Goal: Task Accomplishment & Management: Complete application form

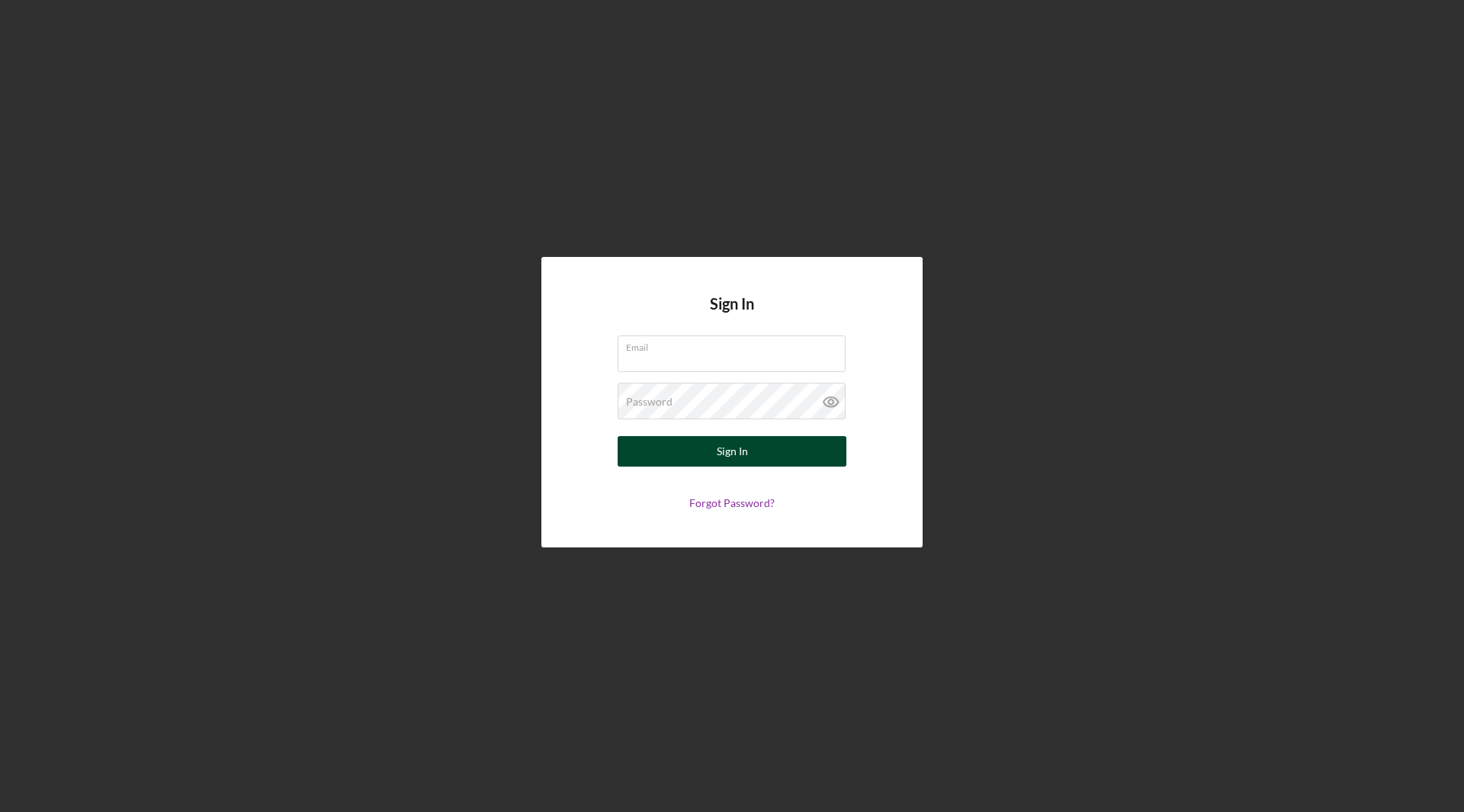
type input "[EMAIL_ADDRESS][DOMAIN_NAME]"
click at [753, 455] on button "Sign In" at bounding box center [732, 451] width 228 height 31
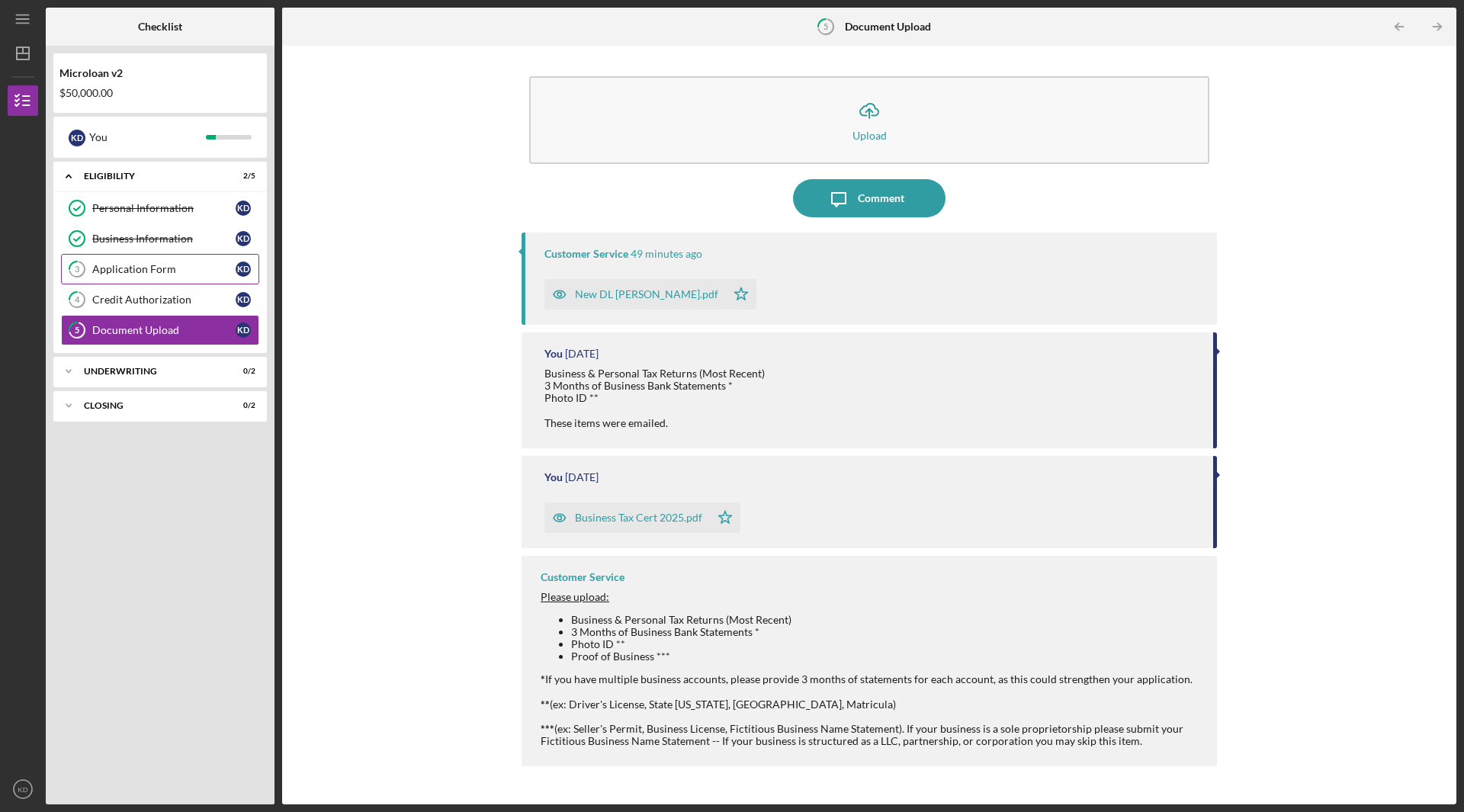
click at [162, 276] on link "3 Application Form K D" at bounding box center [161, 269] width 199 height 31
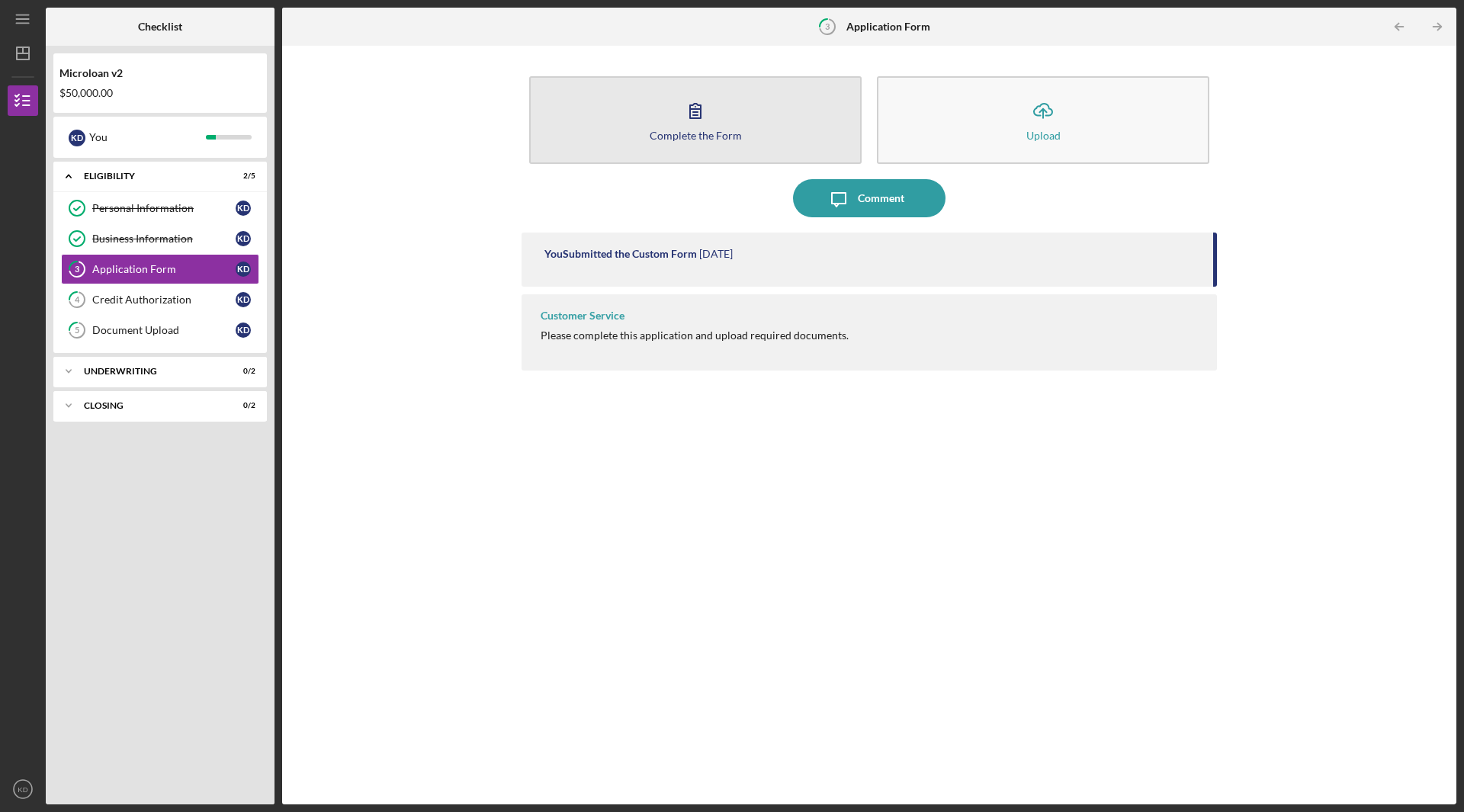
click at [708, 110] on icon "button" at bounding box center [695, 110] width 38 height 38
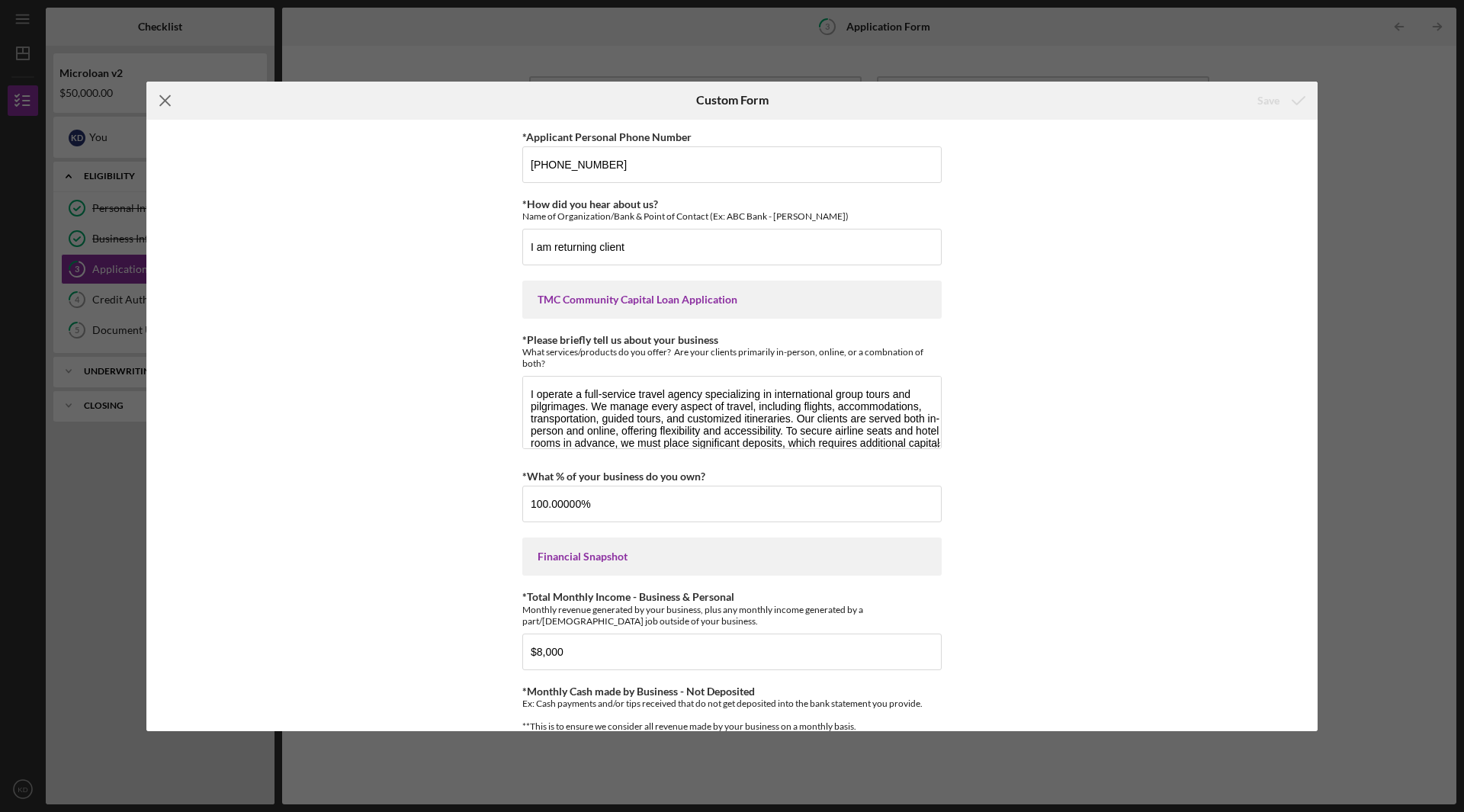
click at [166, 102] on line at bounding box center [165, 100] width 10 height 10
